Goal: Complete application form

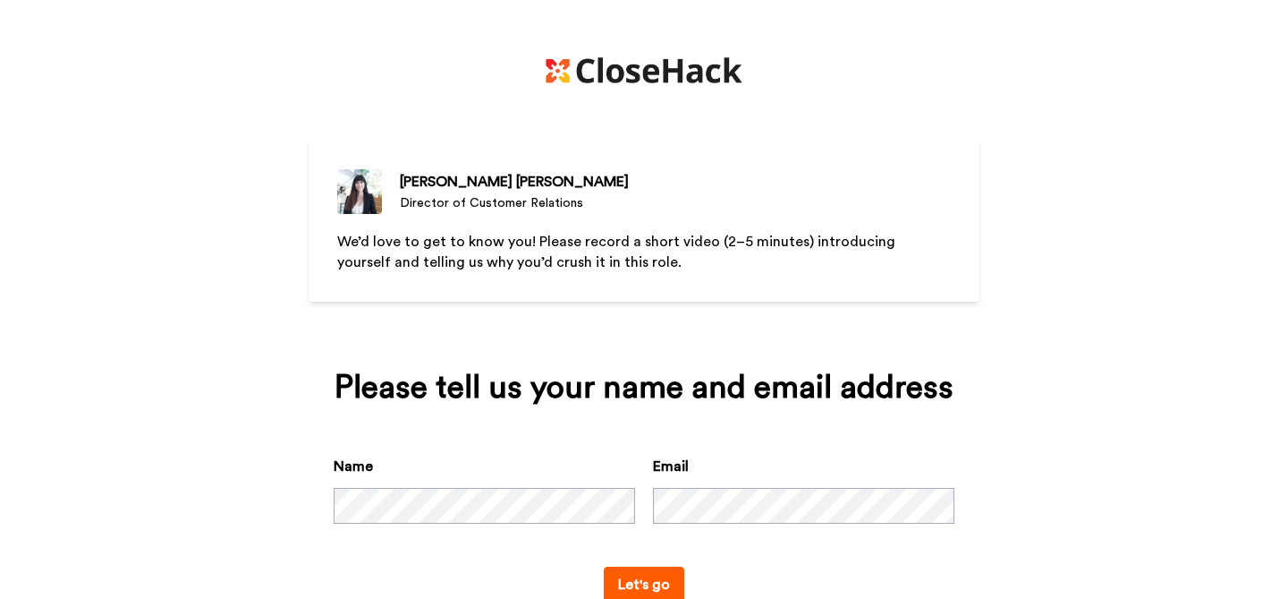
scroll to position [54, 0]
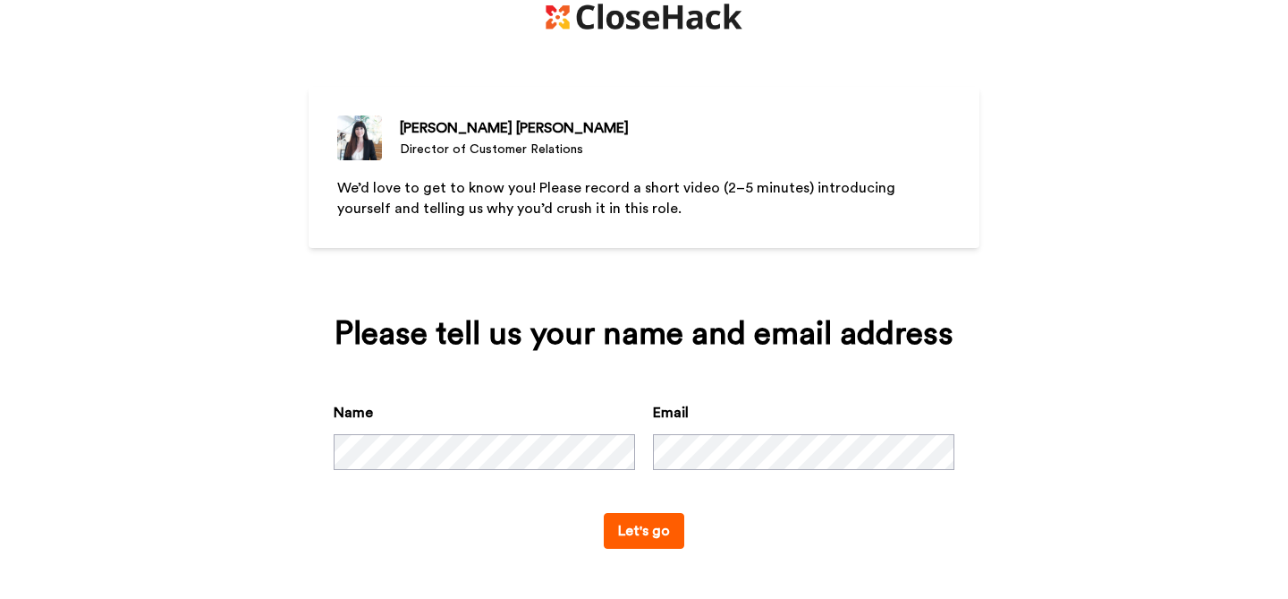
click at [744, 476] on div "Name Email" at bounding box center [644, 457] width 621 height 111
click at [645, 537] on button "Let's go" at bounding box center [644, 531] width 81 height 36
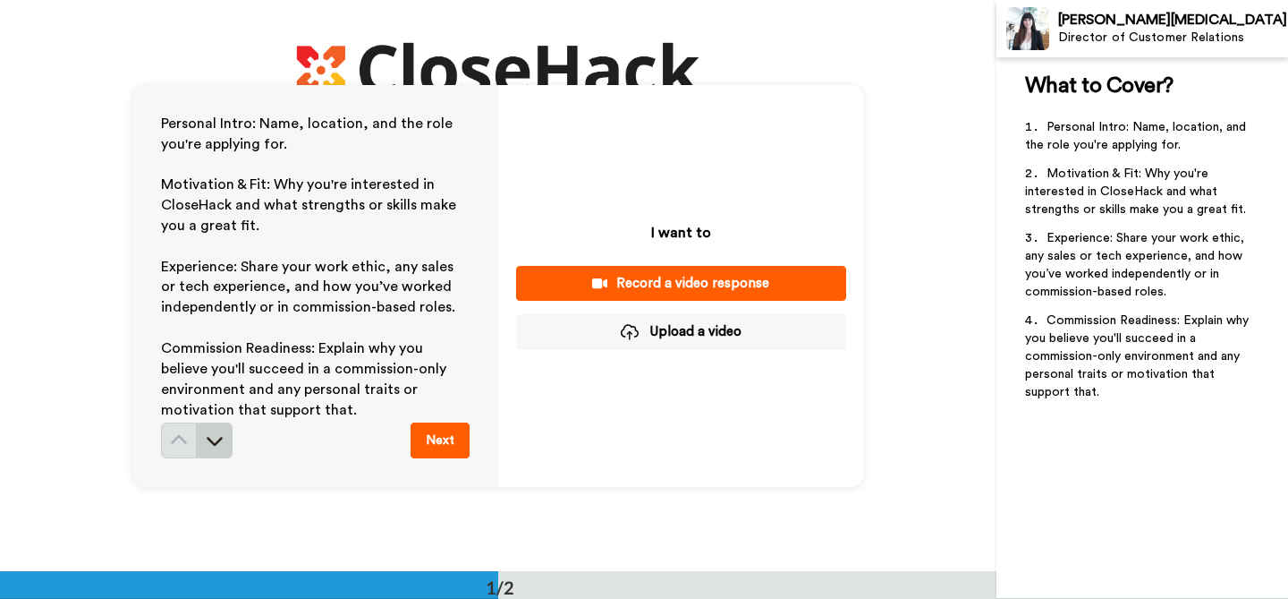
click at [197, 438] on button at bounding box center [215, 440] width 36 height 36
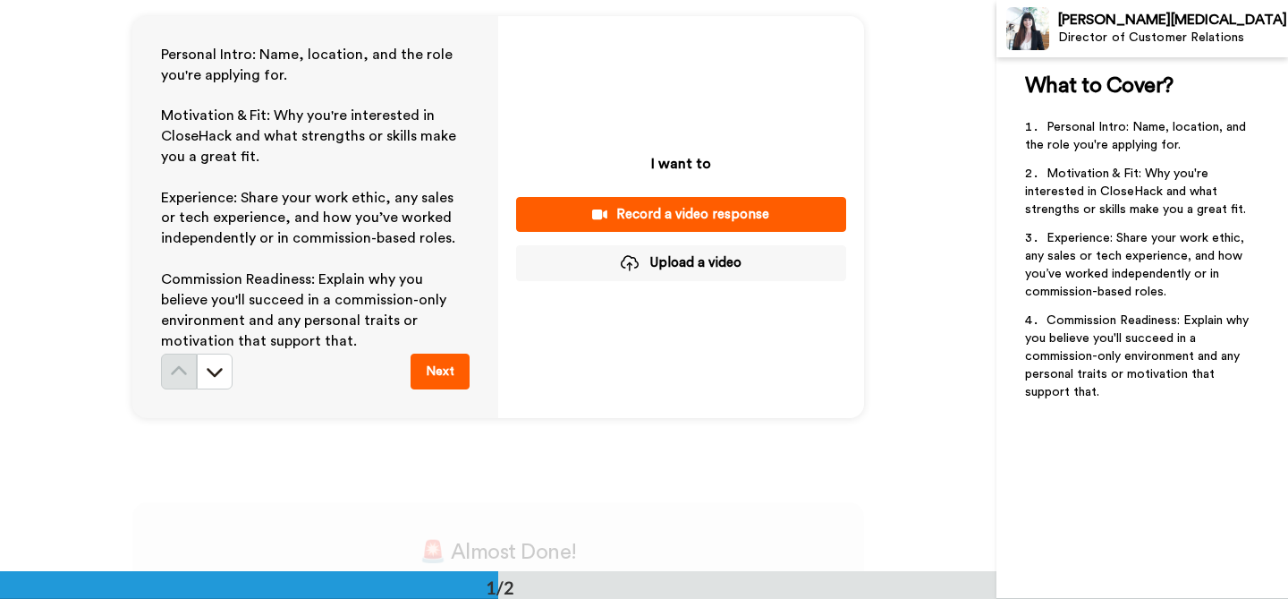
scroll to position [38, 0]
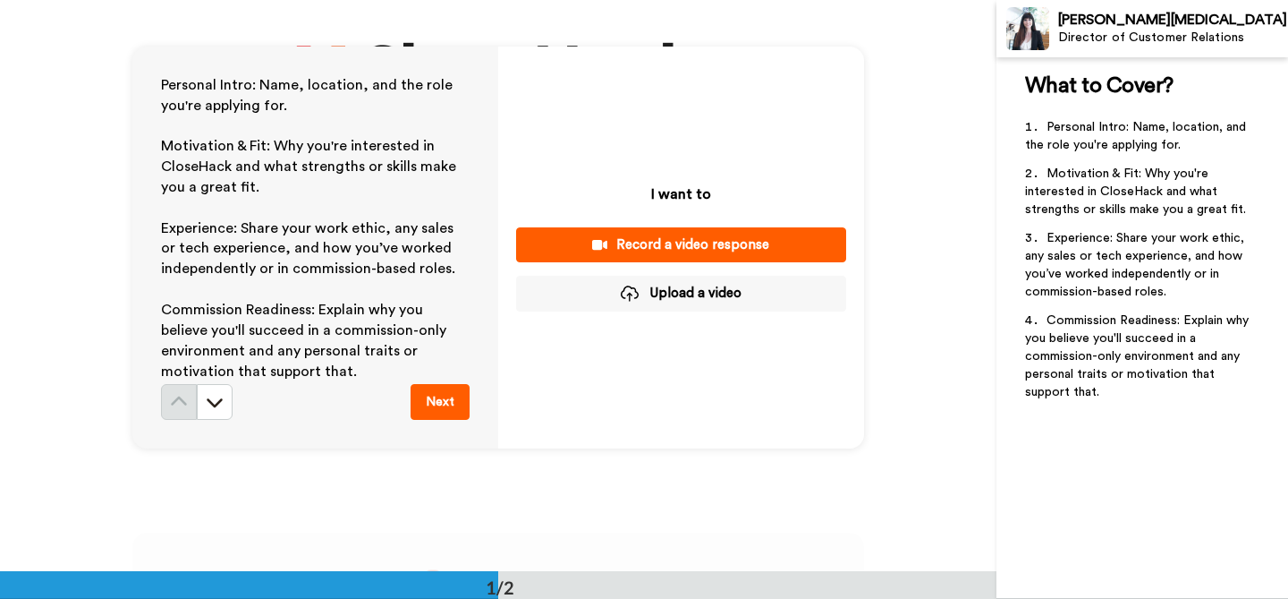
click at [449, 400] on button "Next" at bounding box center [440, 402] width 59 height 36
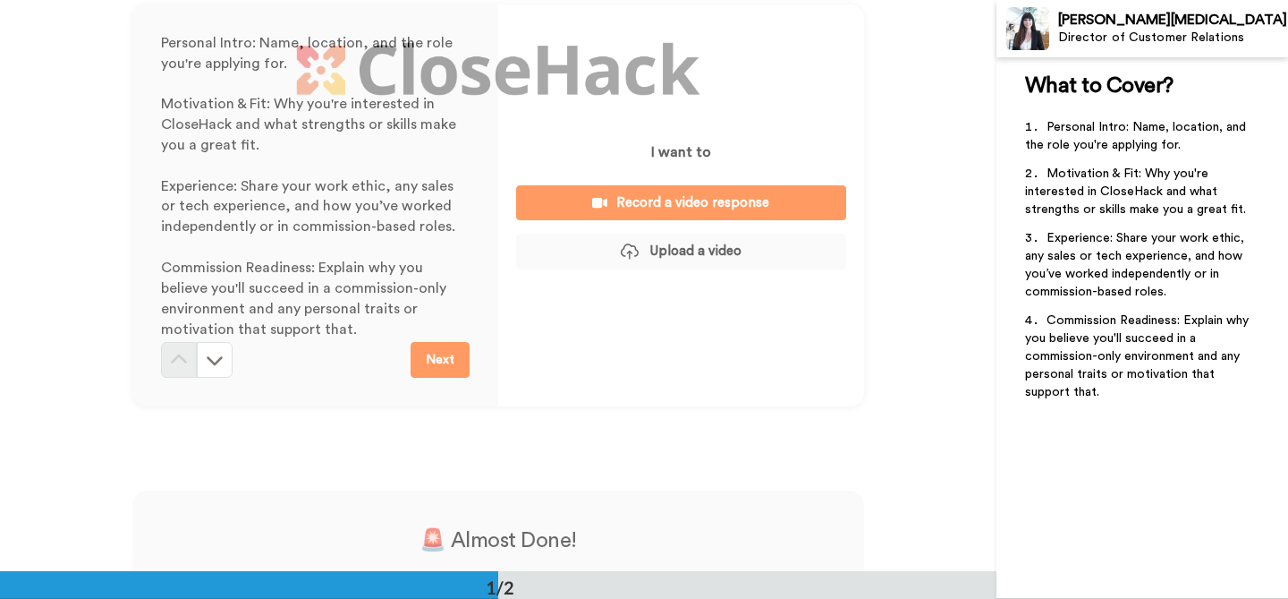
scroll to position [0, 0]
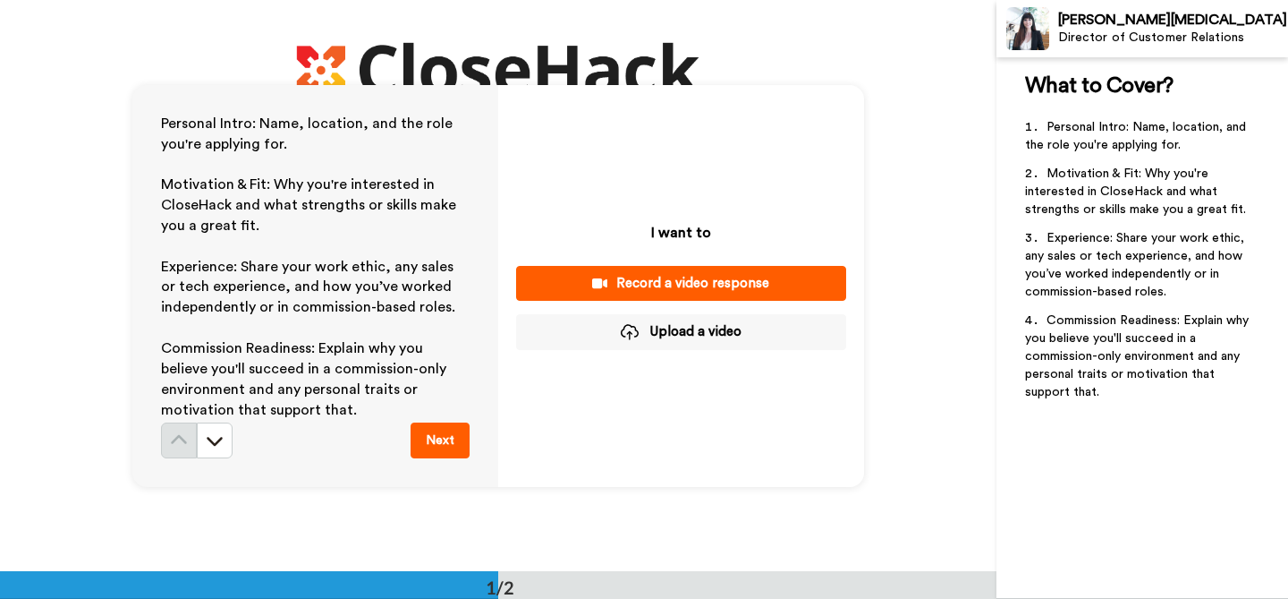
click at [620, 283] on div "Record a video response" at bounding box center [682, 283] width 302 height 19
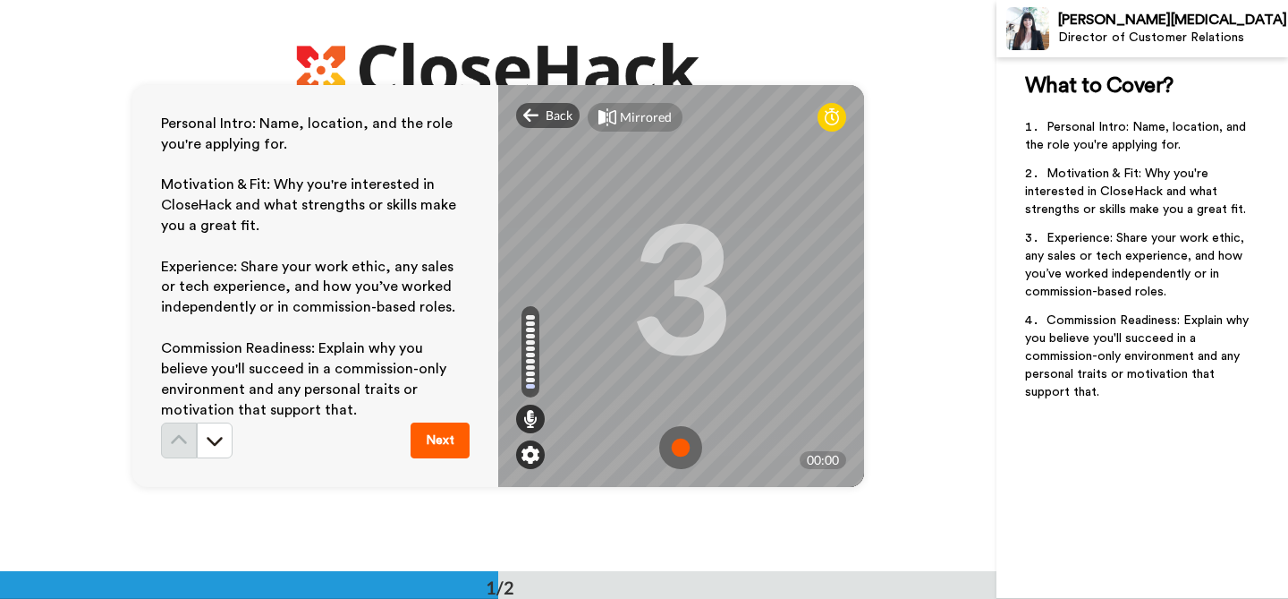
click at [529, 455] on img at bounding box center [531, 455] width 18 height 18
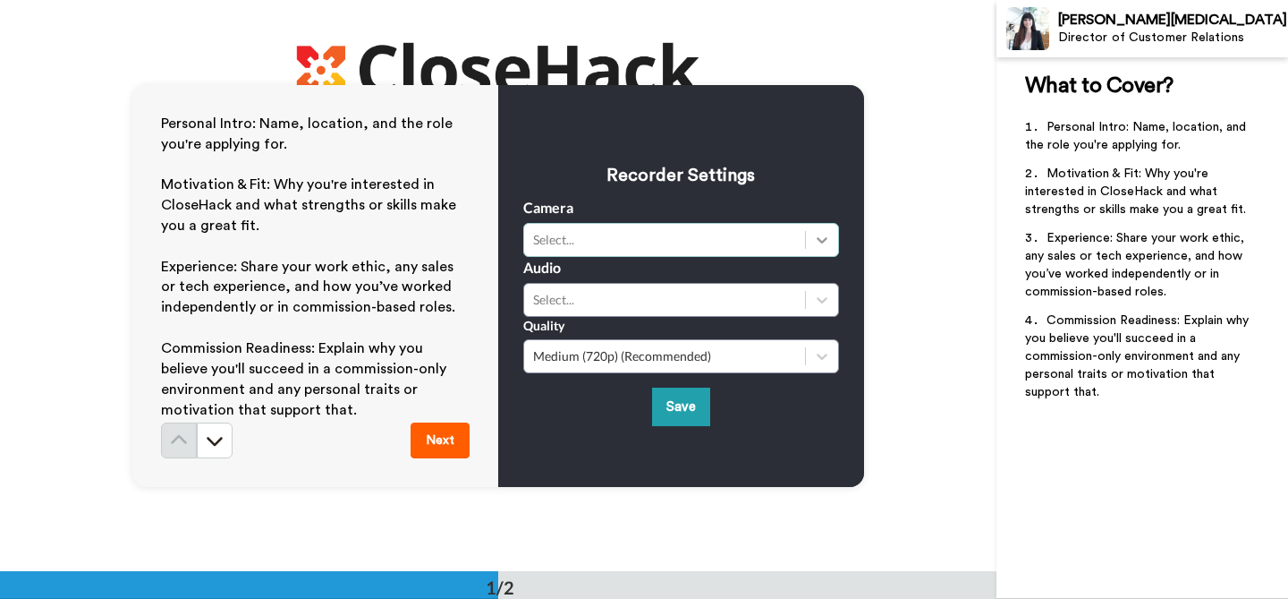
click at [824, 241] on icon at bounding box center [822, 240] width 18 height 18
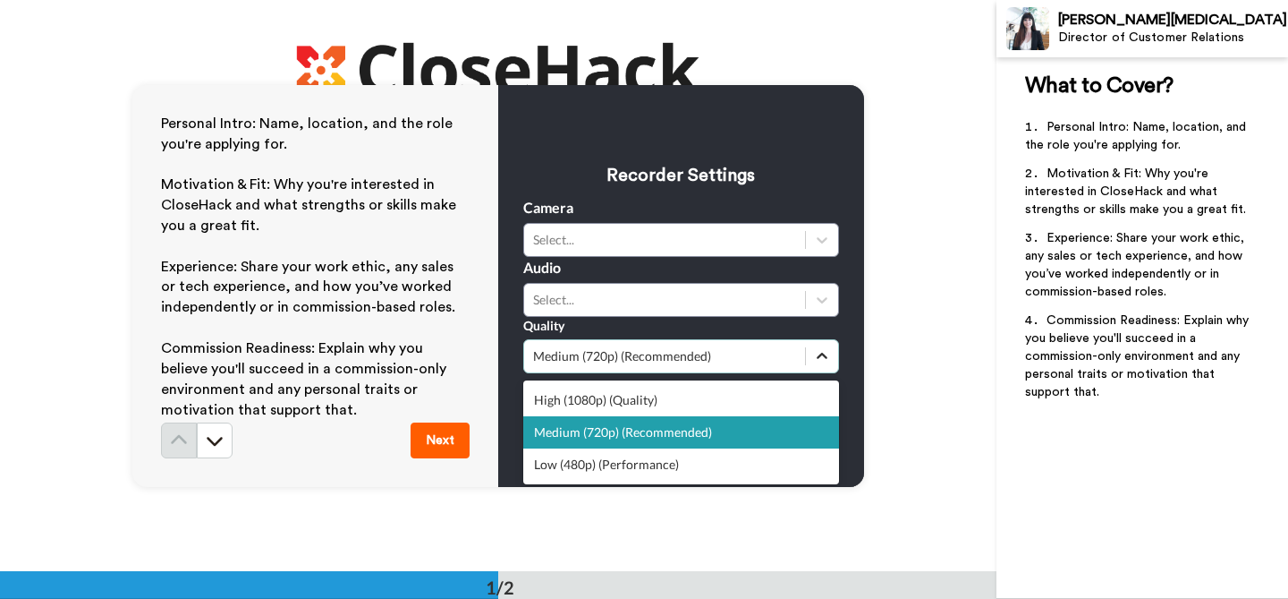
click at [837, 344] on div at bounding box center [822, 356] width 32 height 32
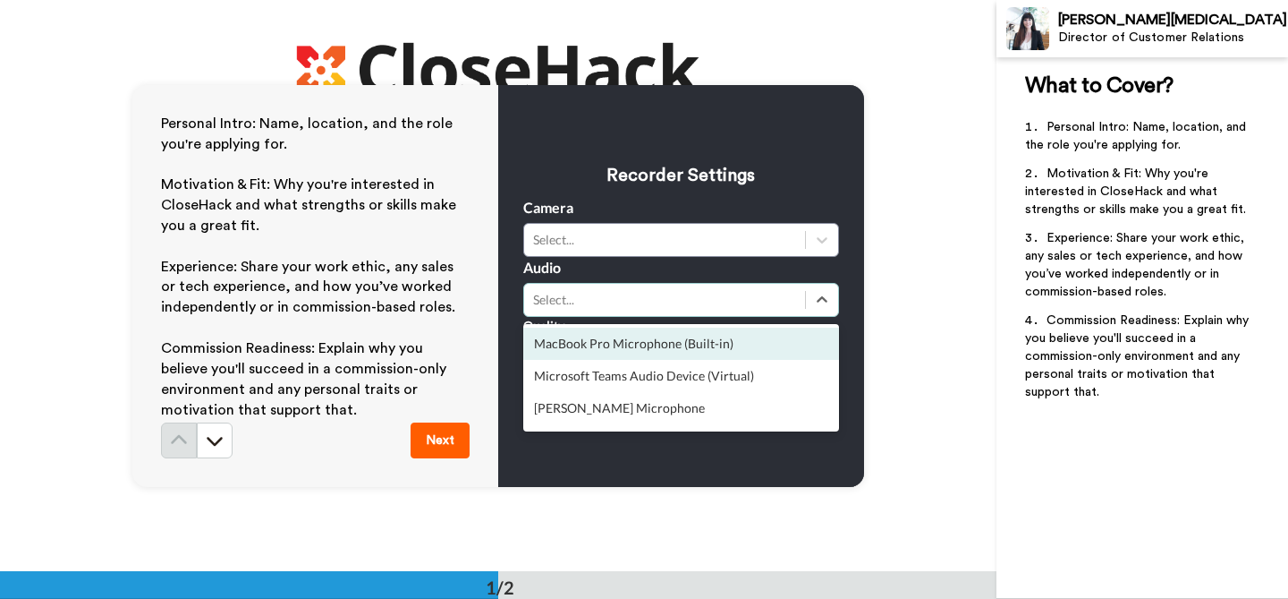
click at [838, 289] on div "Select..." at bounding box center [681, 300] width 316 height 34
click at [845, 295] on div "Recorder Settings Camera Select... Audio option MacBook Pro Microphone (Built-i…" at bounding box center [681, 286] width 366 height 402
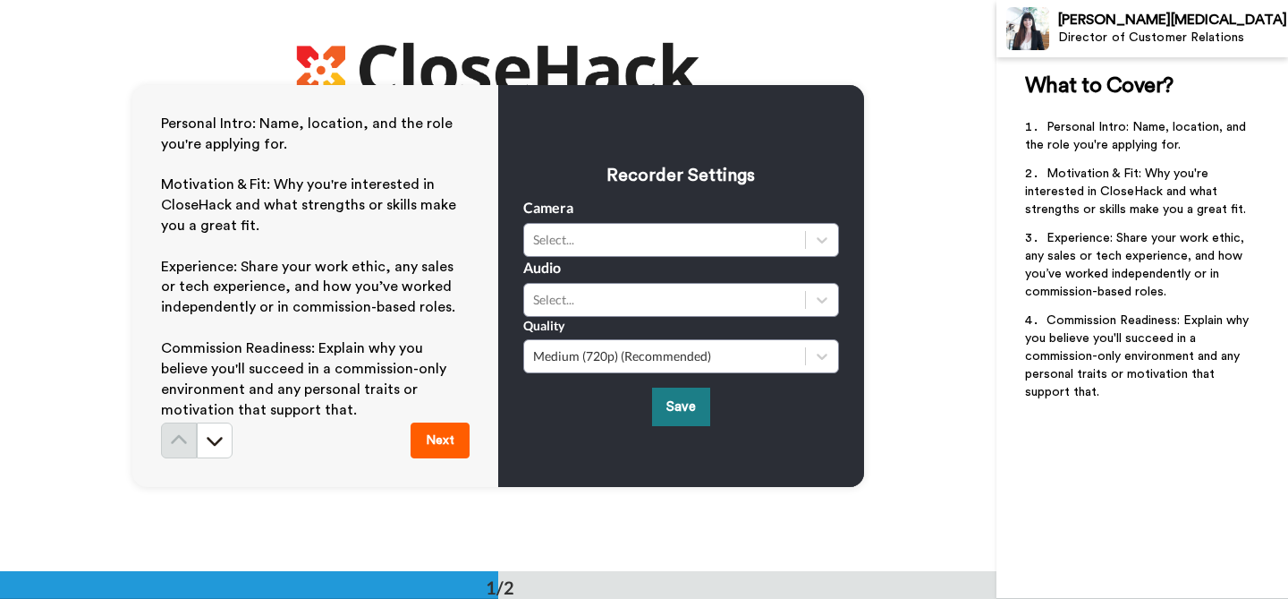
click at [693, 403] on button "Save" at bounding box center [681, 406] width 58 height 38
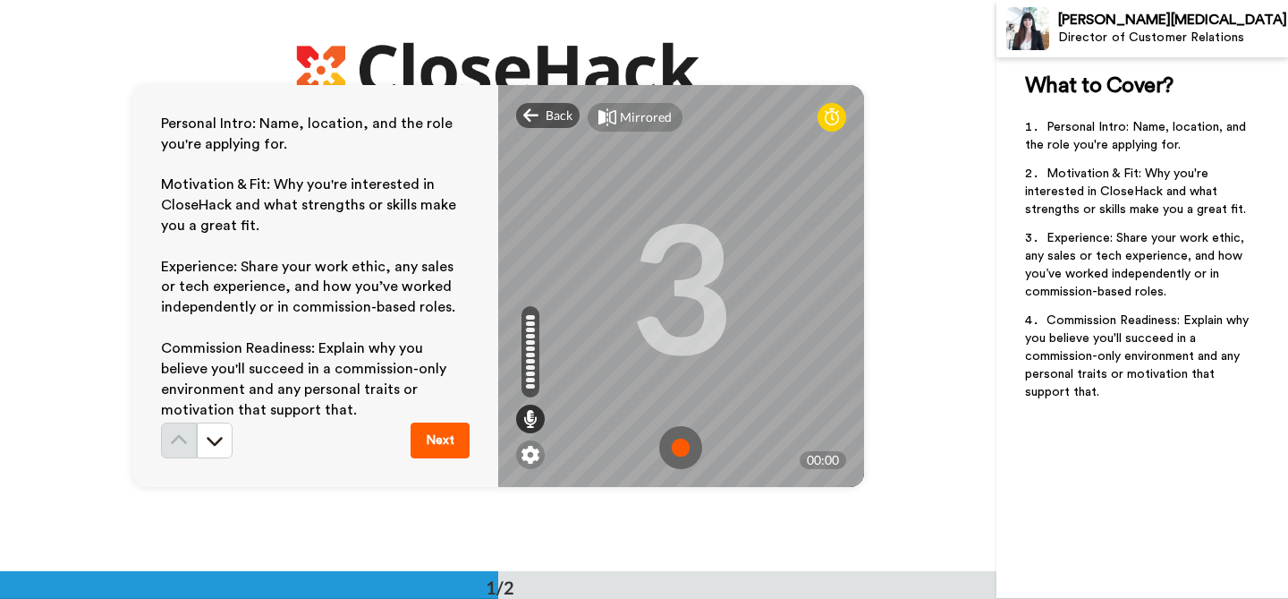
click at [682, 450] on img at bounding box center [680, 447] width 43 height 43
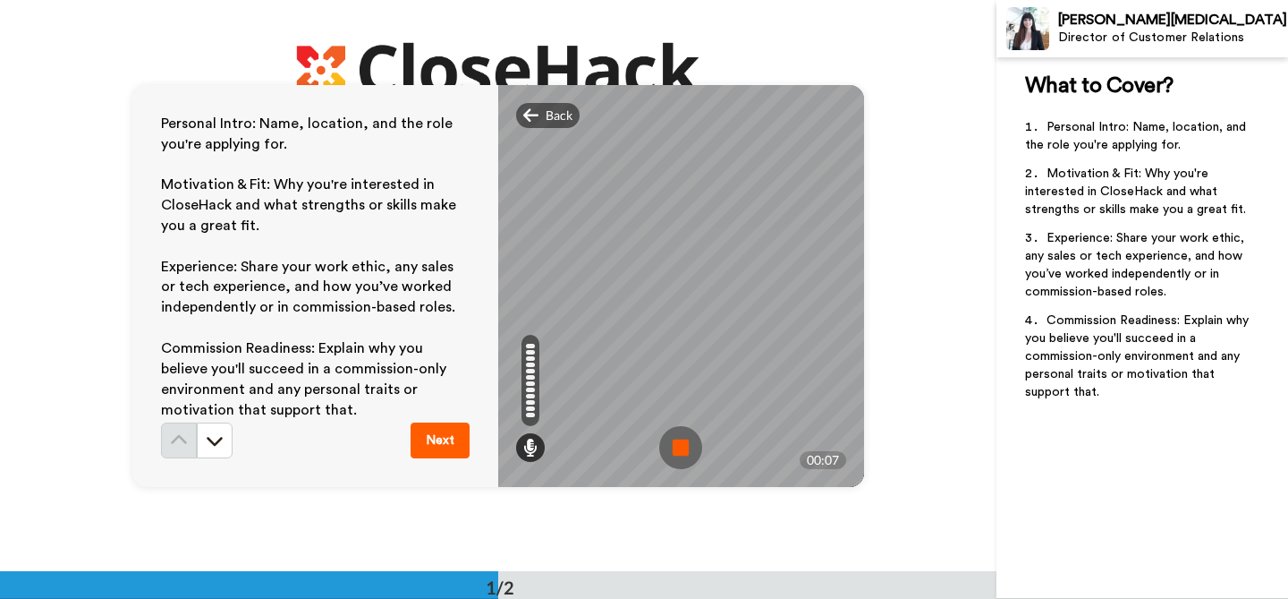
click at [682, 450] on img at bounding box center [680, 447] width 43 height 43
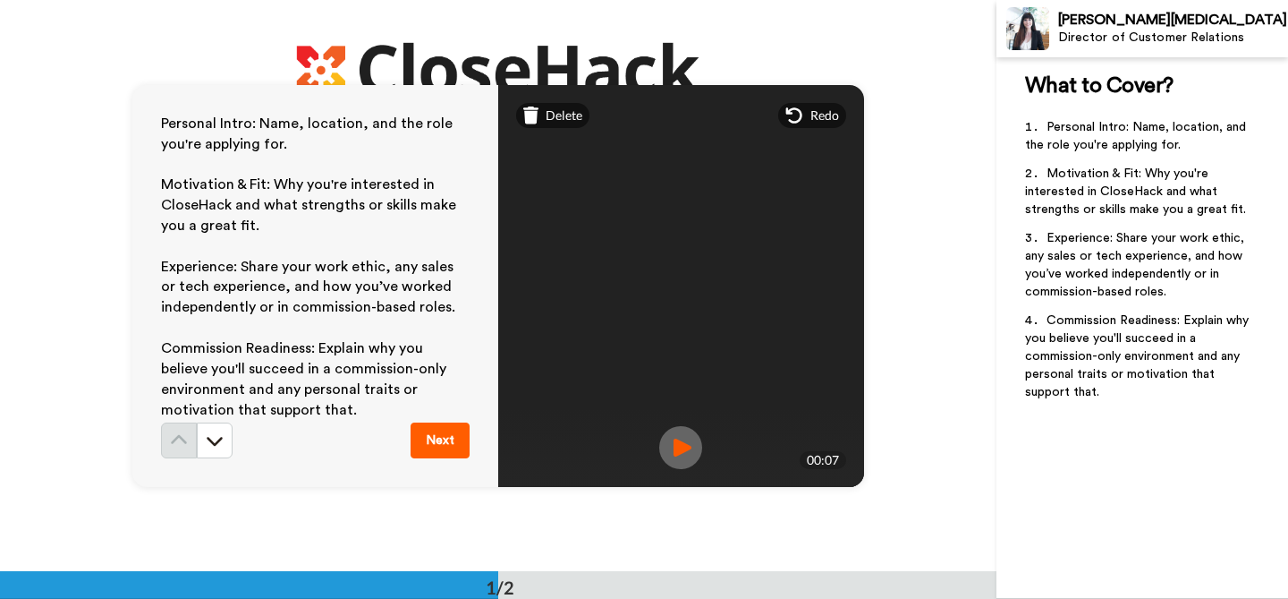
click at [678, 442] on img at bounding box center [680, 447] width 43 height 43
click at [802, 115] on icon at bounding box center [795, 115] width 18 height 18
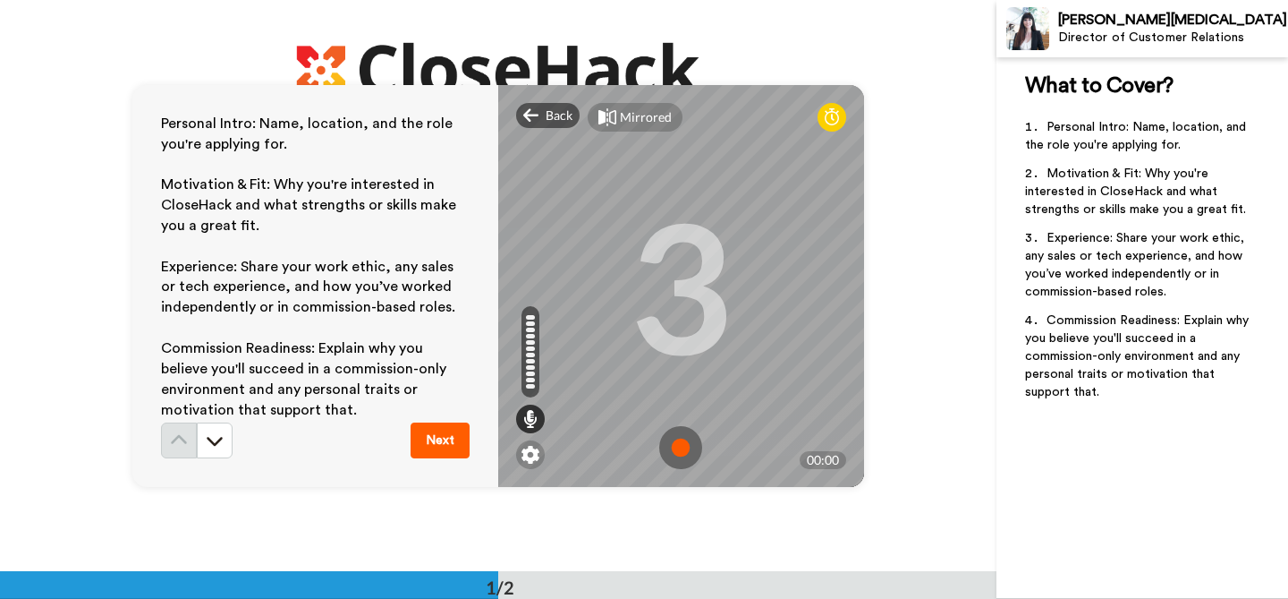
click at [619, 132] on div "Mirrored Redo" at bounding box center [681, 117] width 366 height 64
click at [617, 119] on div "Mirrored" at bounding box center [635, 117] width 95 height 29
click at [620, 122] on div "Mirror" at bounding box center [639, 117] width 38 height 18
click at [682, 454] on img at bounding box center [680, 447] width 43 height 43
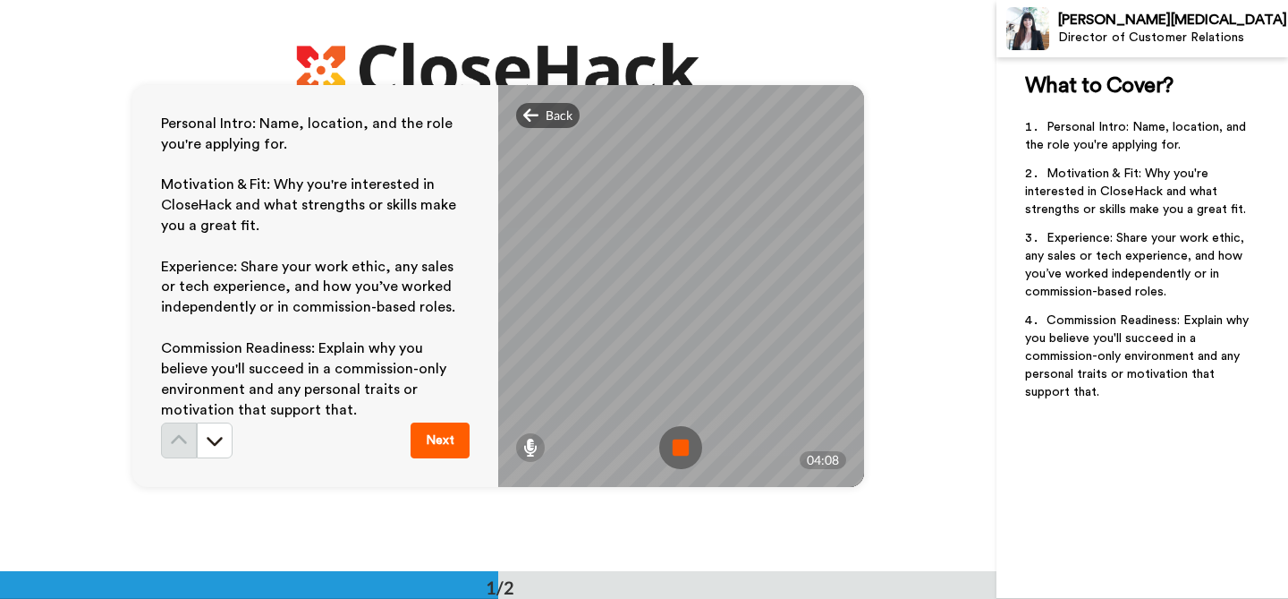
click at [680, 446] on img at bounding box center [680, 447] width 43 height 43
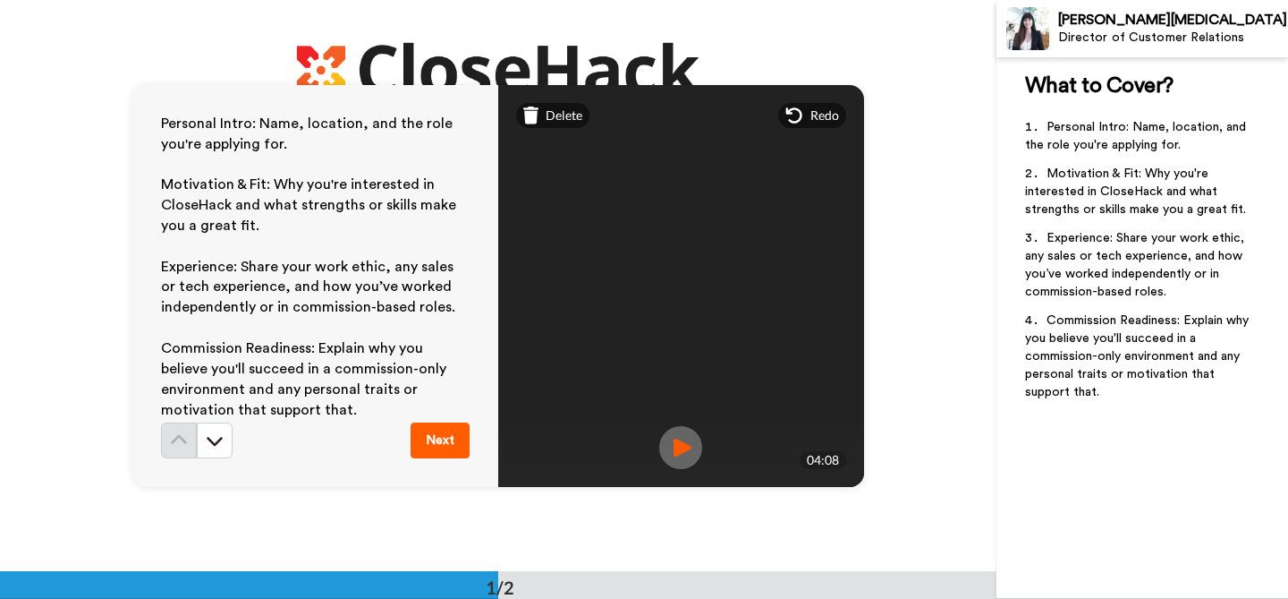
click at [447, 445] on button "Next" at bounding box center [440, 440] width 59 height 36
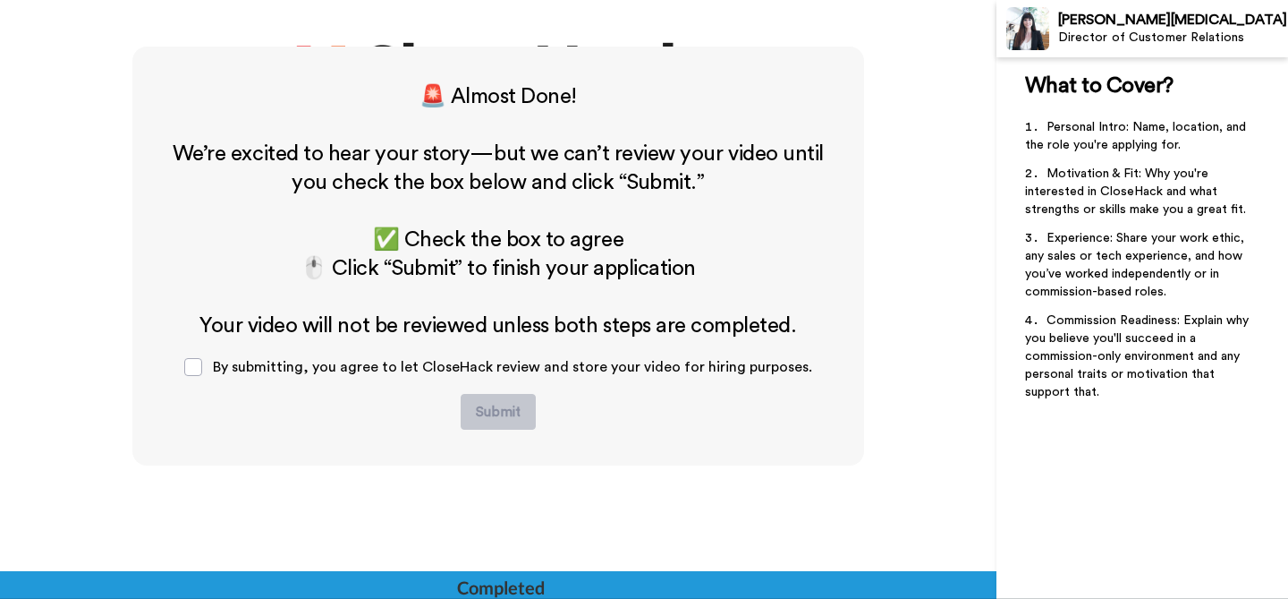
scroll to position [536, 0]
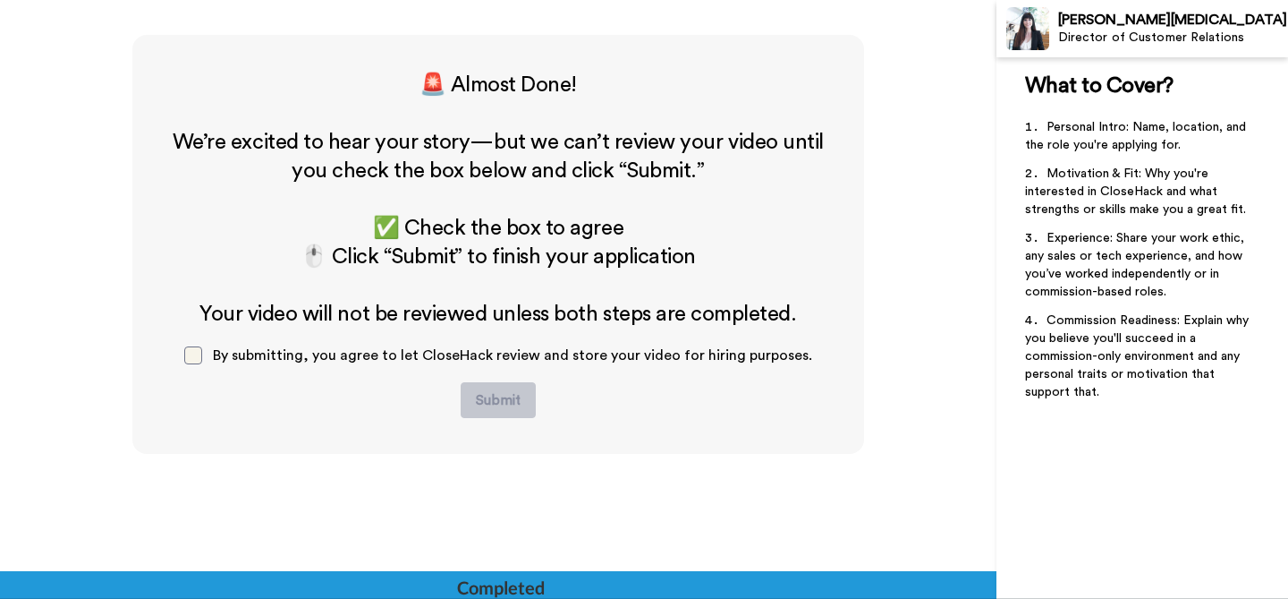
click at [202, 361] on span at bounding box center [193, 355] width 18 height 18
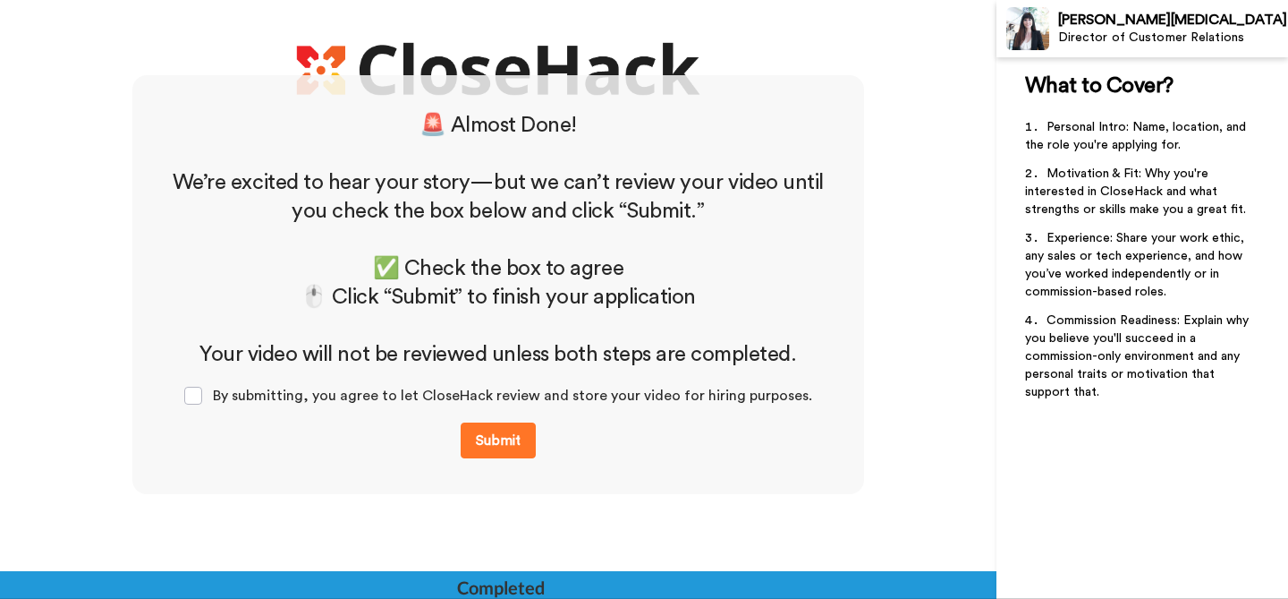
scroll to position [496, 0]
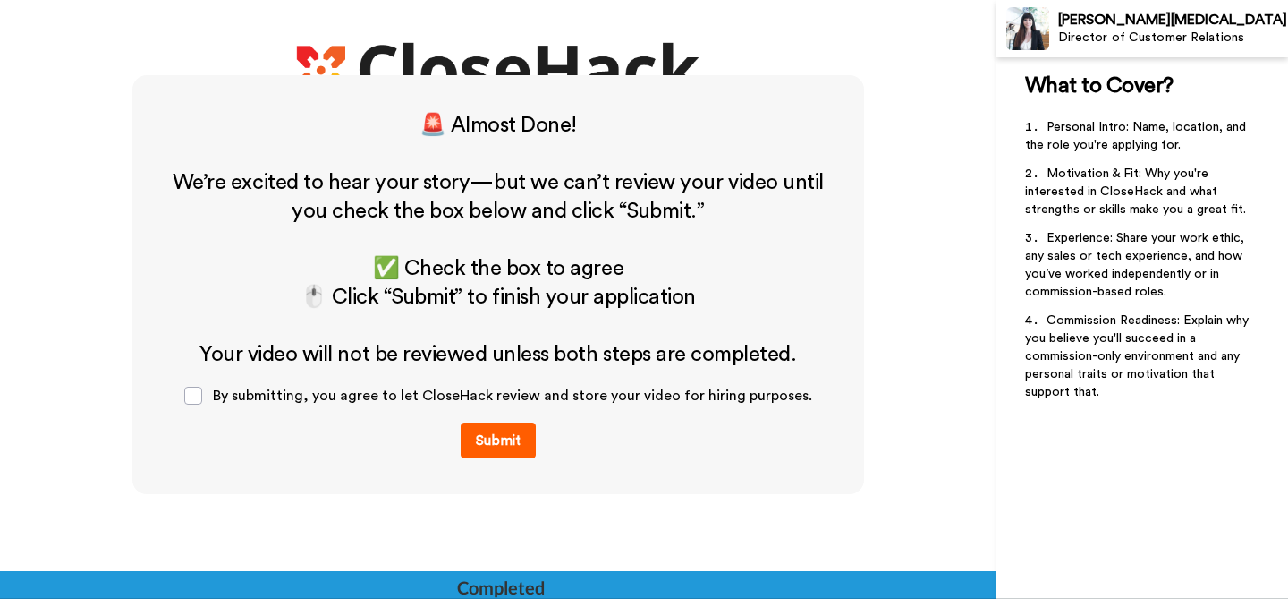
click at [500, 445] on button "Submit" at bounding box center [498, 440] width 75 height 36
